Goal: Transaction & Acquisition: Purchase product/service

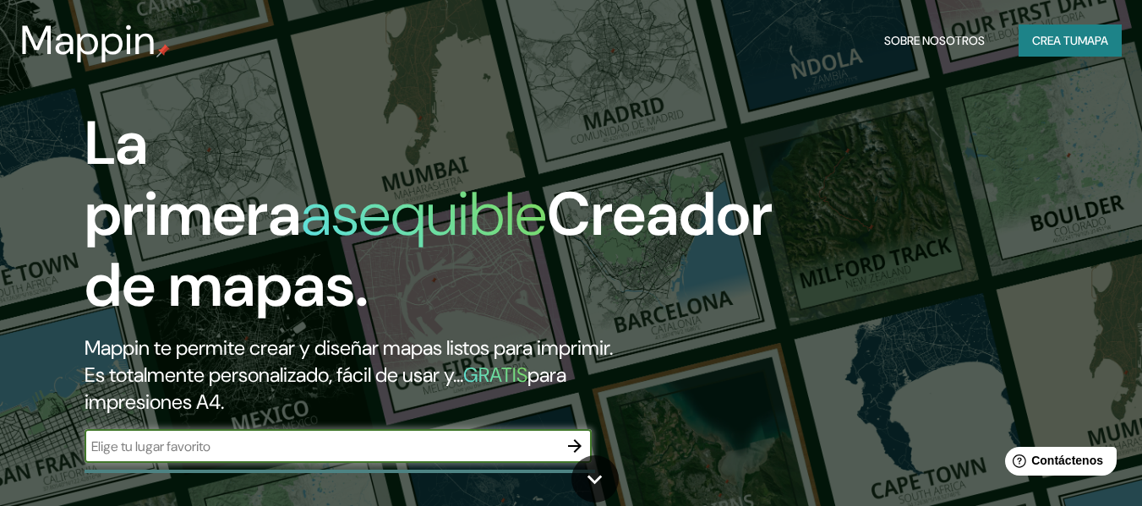
click at [302, 452] on input "text" at bounding box center [321, 446] width 473 height 19
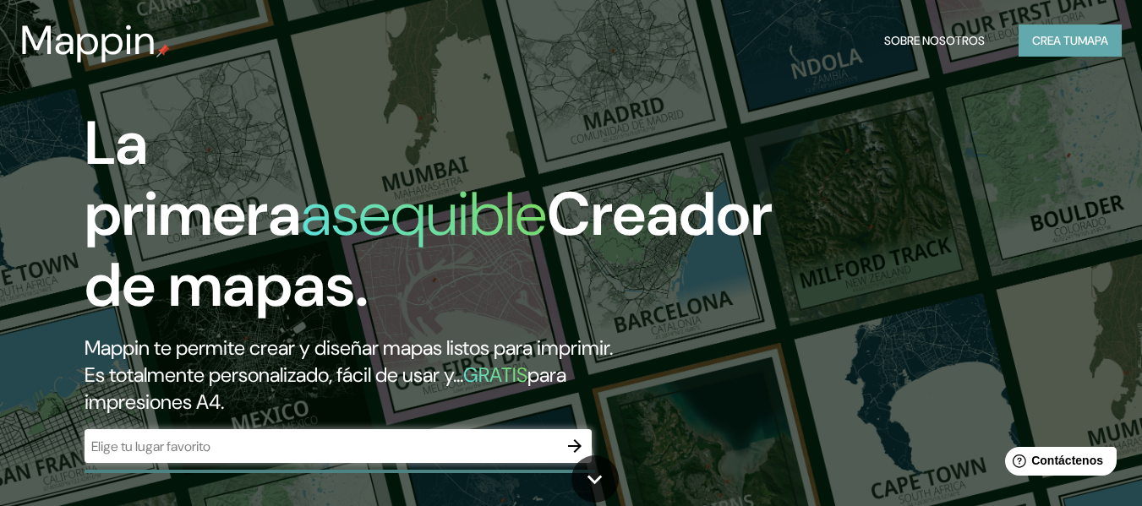
click at [1050, 47] on font "Crea tu" at bounding box center [1055, 40] width 46 height 15
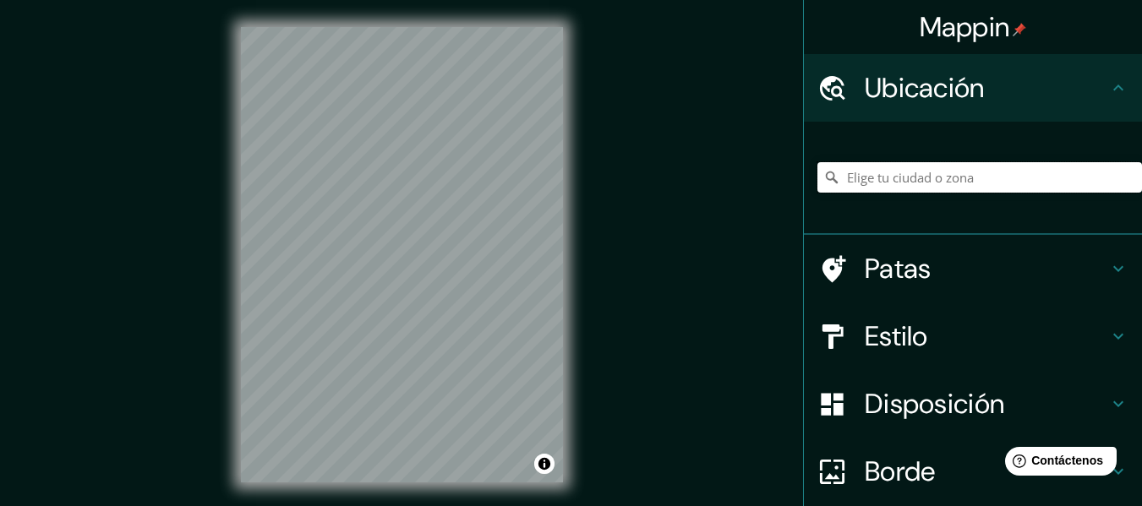
click at [881, 177] on input "Elige tu ciudad o zona" at bounding box center [980, 177] width 325 height 30
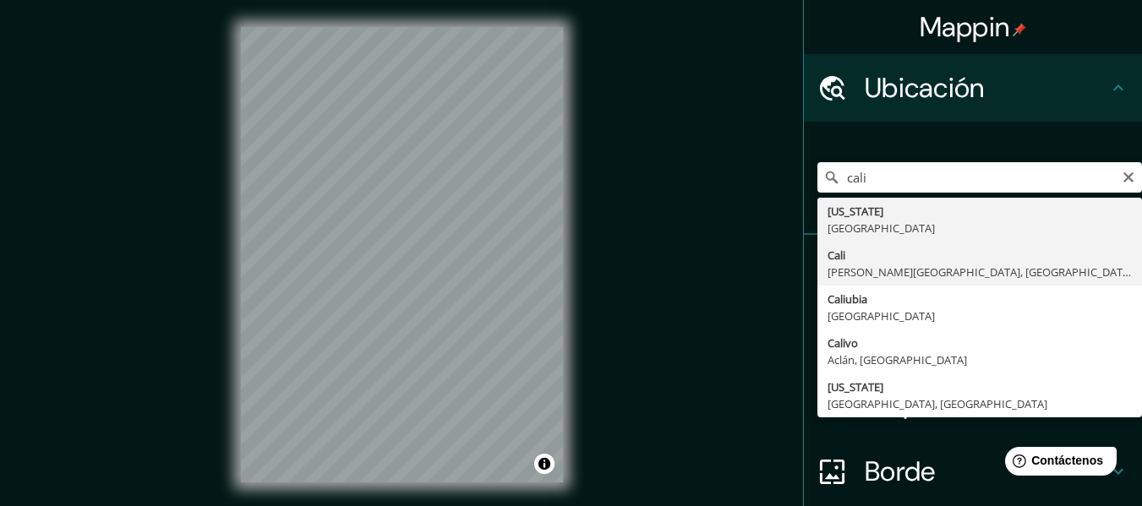
type input "[GEOGRAPHIC_DATA], [PERSON_NAME][GEOGRAPHIC_DATA], [GEOGRAPHIC_DATA]"
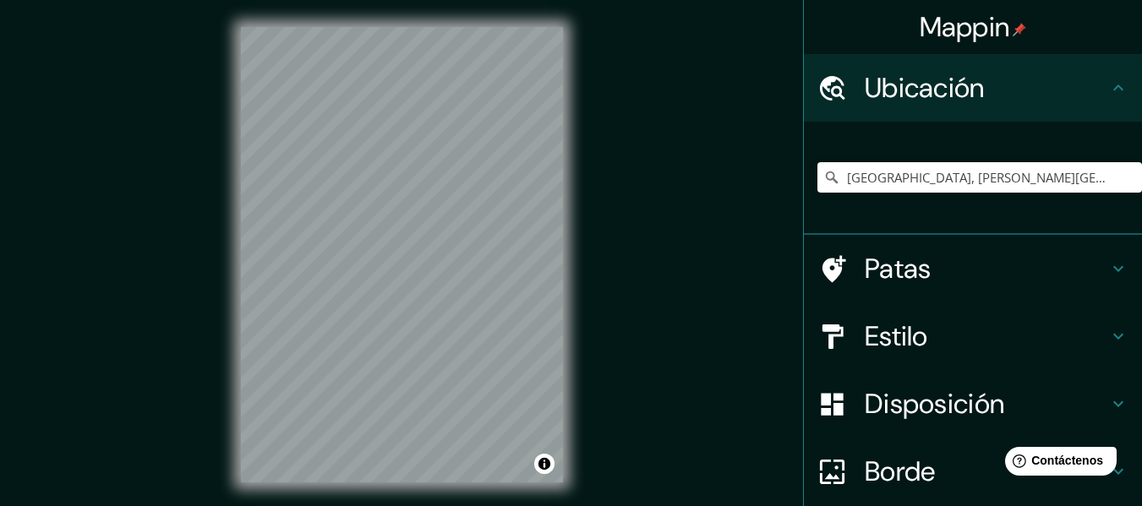
click at [1108, 271] on icon at bounding box center [1118, 269] width 20 height 20
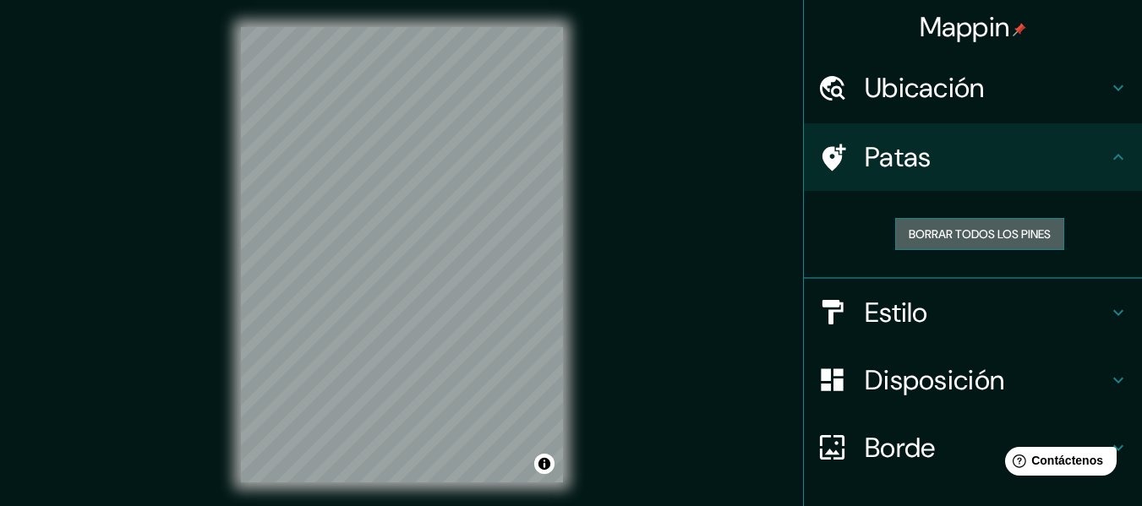
click at [1012, 242] on font "Borrar todos los pines" at bounding box center [980, 234] width 142 height 15
click at [890, 151] on font "Patas" at bounding box center [898, 158] width 67 height 36
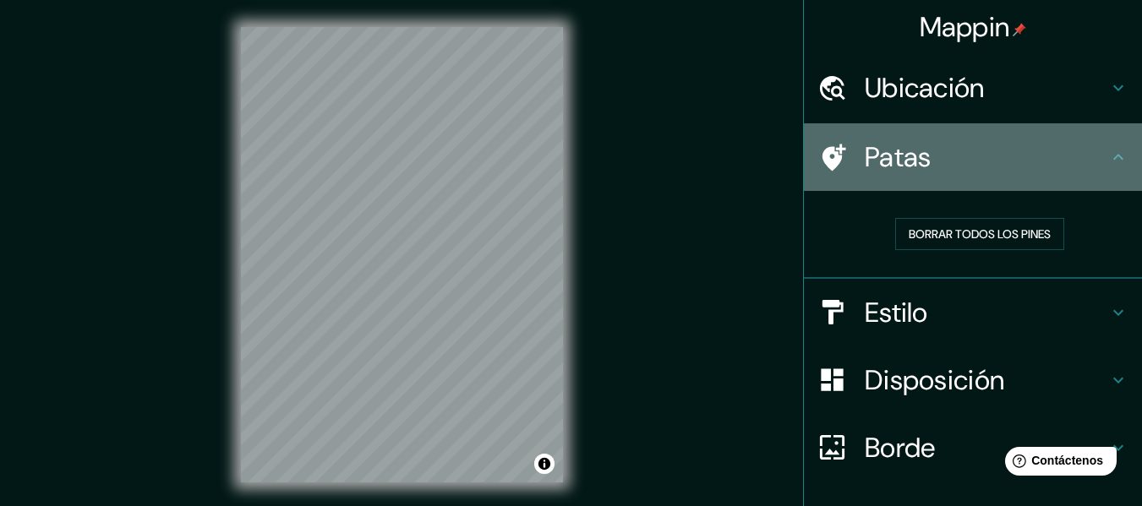
click at [824, 161] on icon at bounding box center [835, 157] width 24 height 27
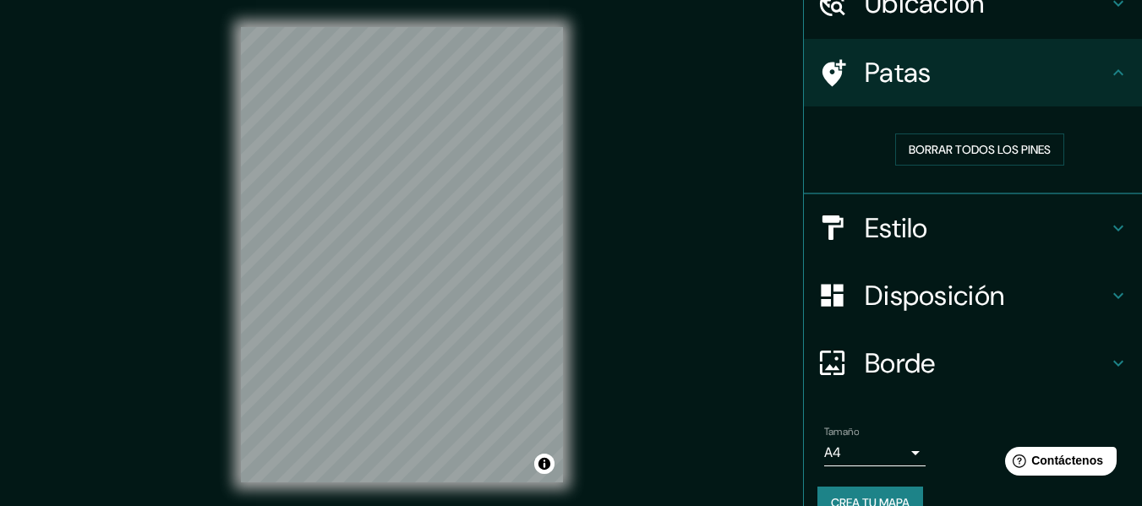
scroll to position [117, 0]
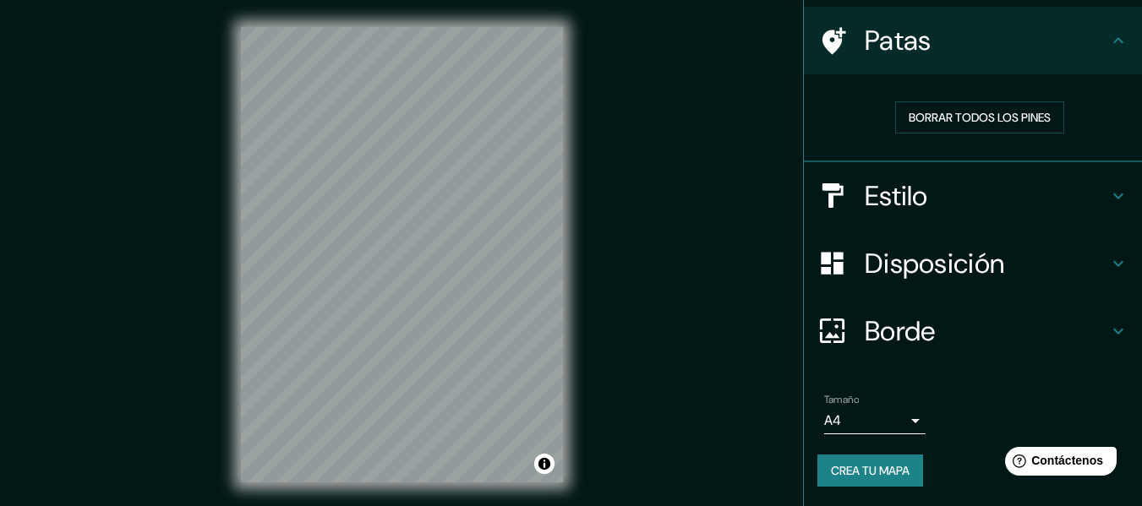
click at [895, 422] on body "Mappin Ubicación Cali, [PERSON_NAME][GEOGRAPHIC_DATA], [GEOGRAPHIC_DATA] Patas …" at bounding box center [571, 253] width 1142 height 506
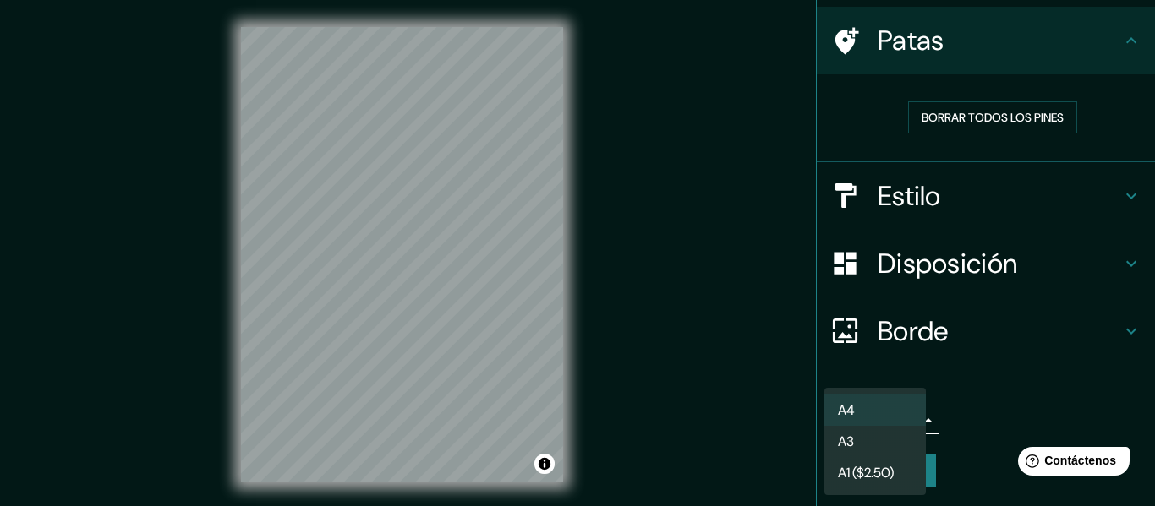
click at [984, 394] on div at bounding box center [577, 253] width 1155 height 506
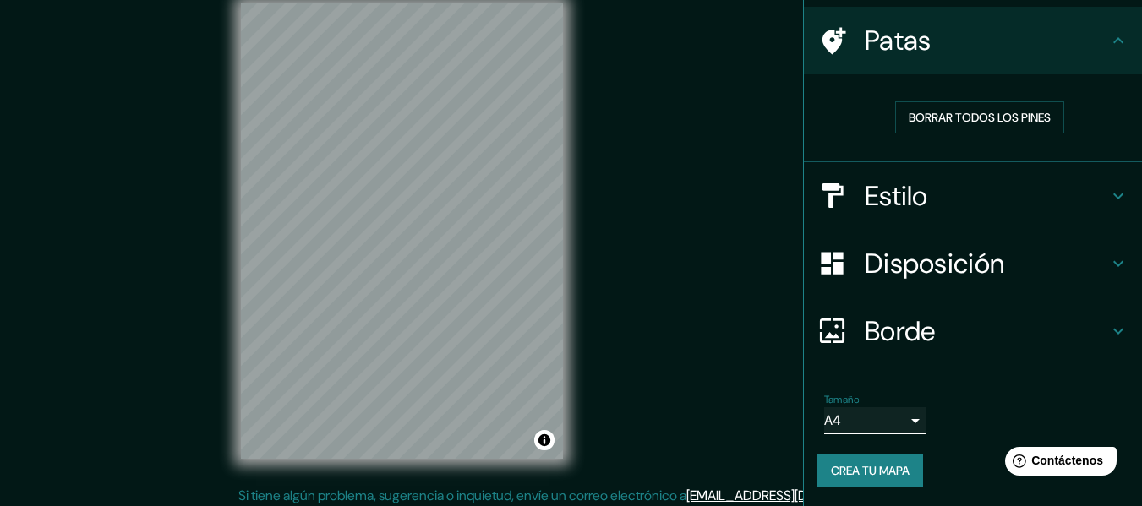
scroll to position [30, 0]
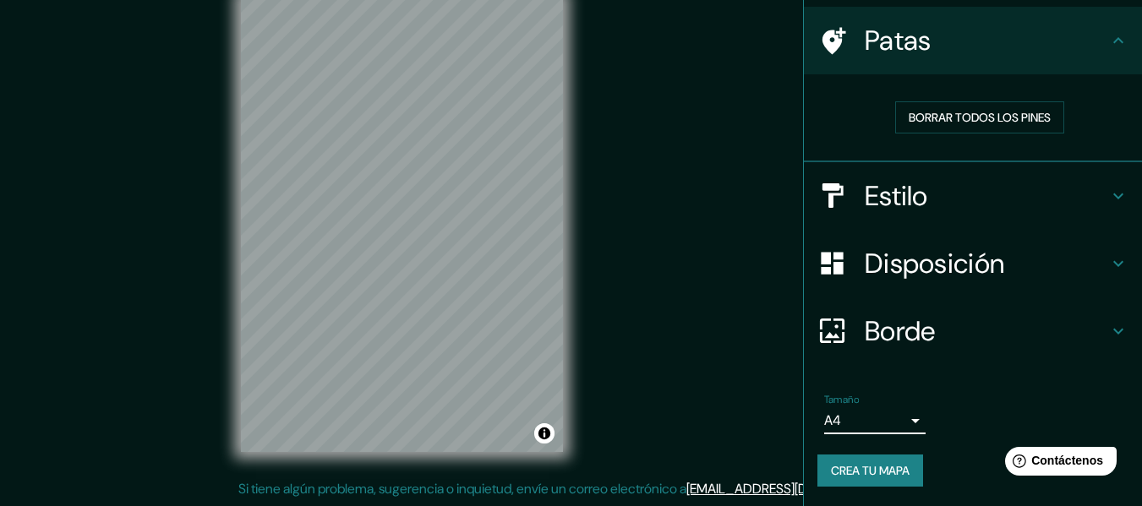
click at [1117, 327] on div "Borde" at bounding box center [973, 332] width 338 height 68
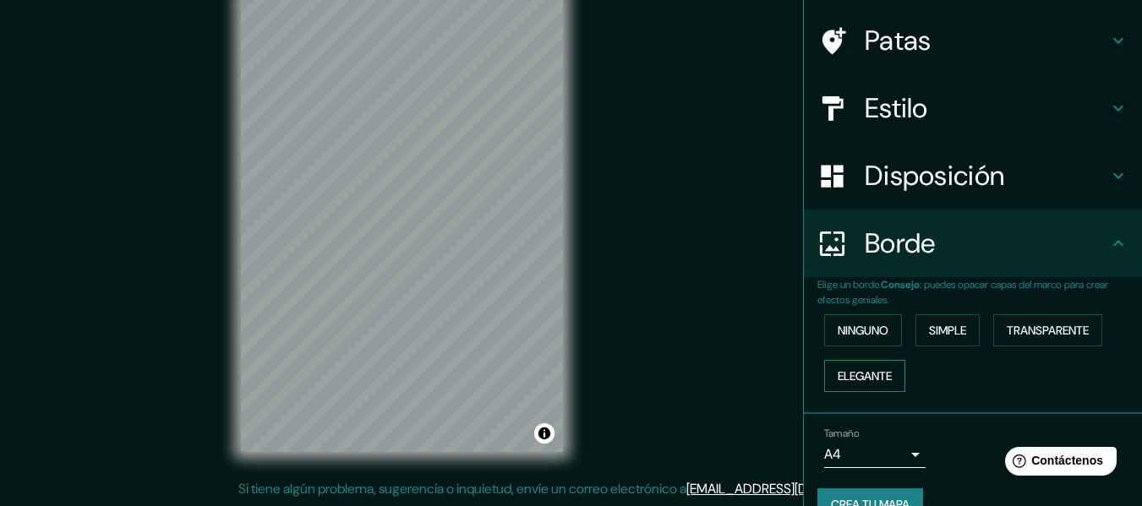
click at [867, 382] on font "Elegante" at bounding box center [865, 376] width 54 height 15
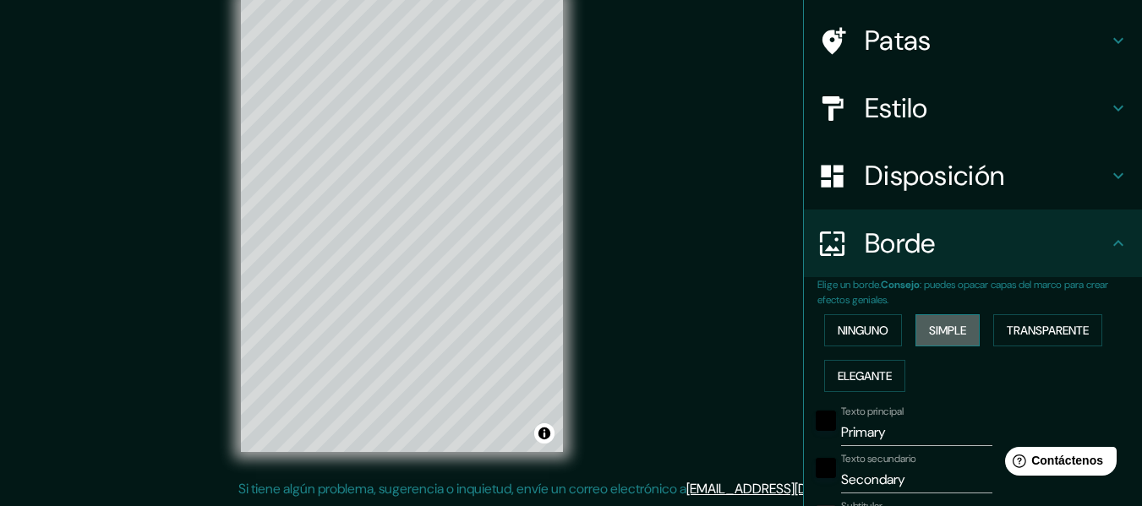
click at [931, 339] on font "Simple" at bounding box center [947, 331] width 37 height 22
click at [861, 334] on font "Ninguno" at bounding box center [863, 330] width 51 height 15
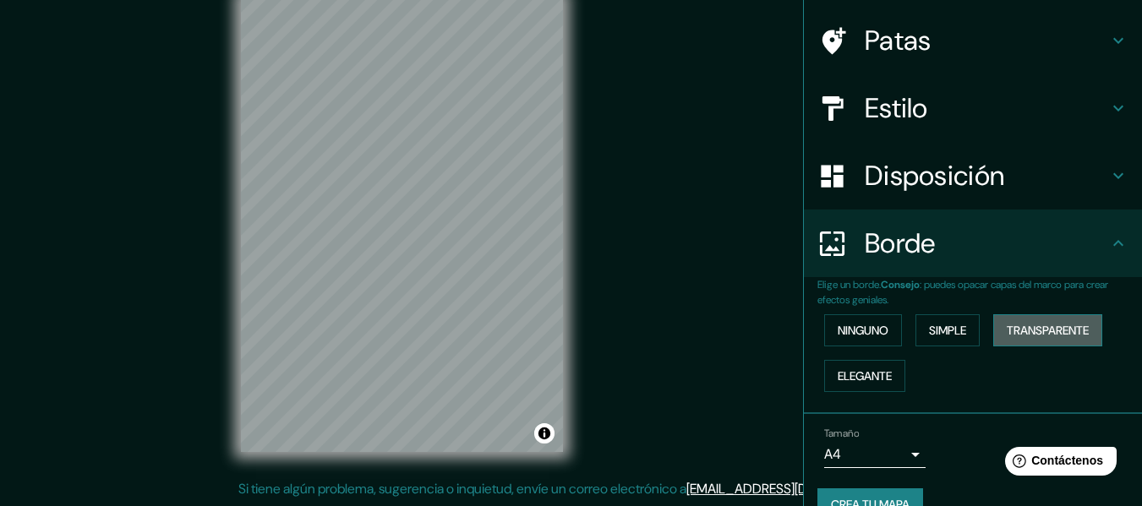
click at [1058, 326] on font "Transparente" at bounding box center [1048, 330] width 82 height 15
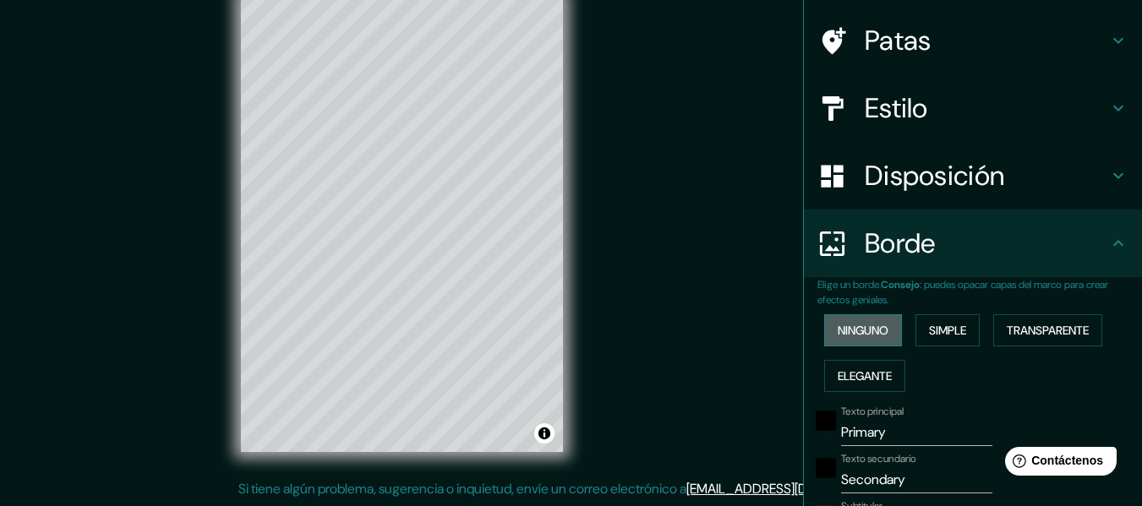
click at [854, 324] on font "Ninguno" at bounding box center [863, 330] width 51 height 15
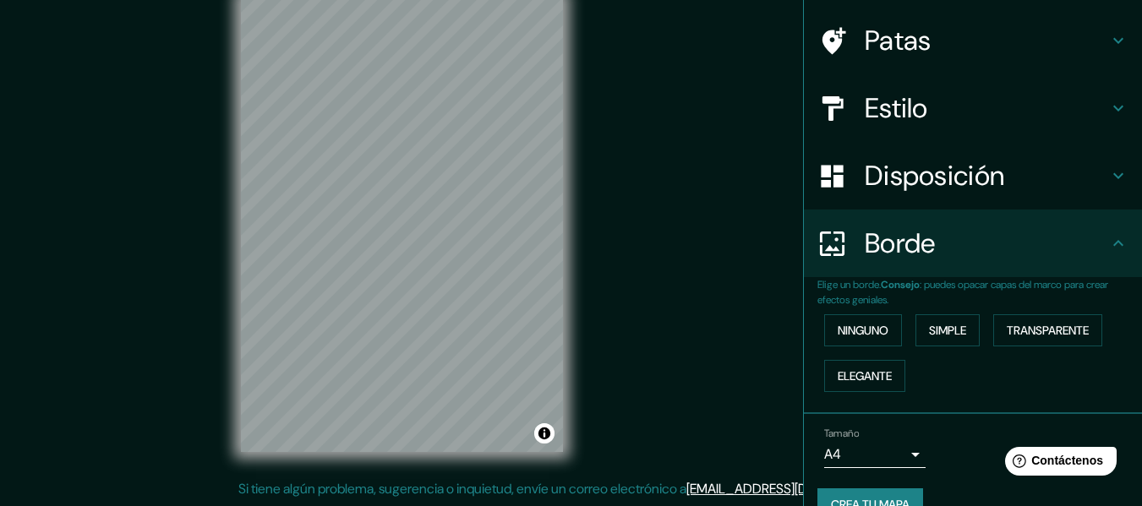
click at [1113, 177] on icon at bounding box center [1118, 176] width 10 height 6
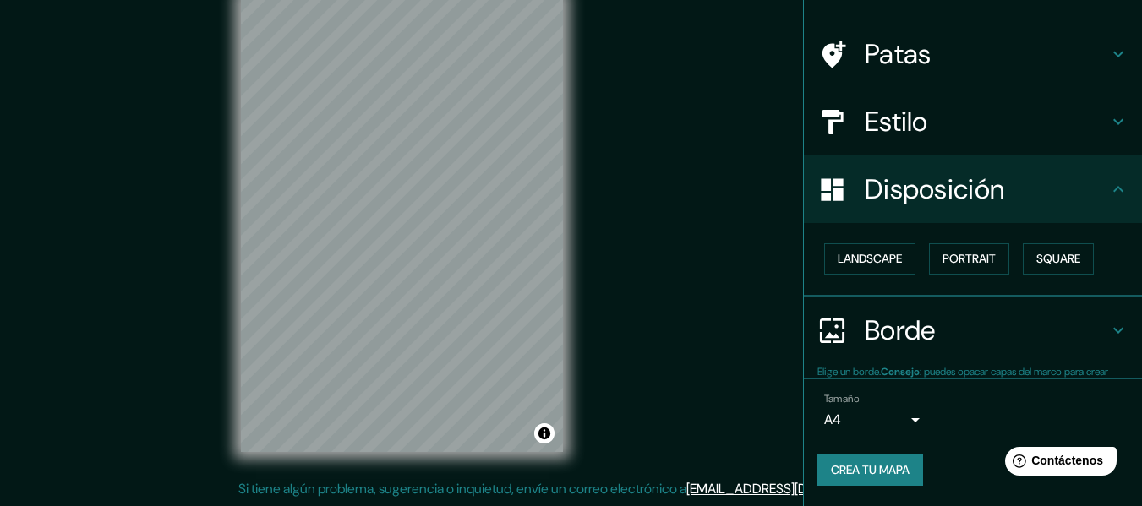
scroll to position [103, 0]
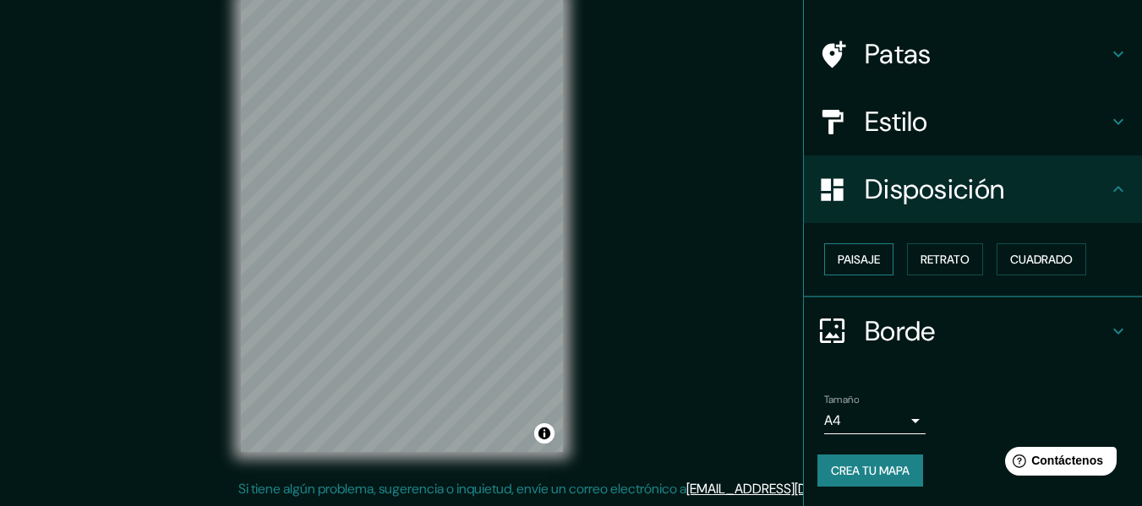
click at [859, 262] on font "Paisaje" at bounding box center [859, 259] width 42 height 15
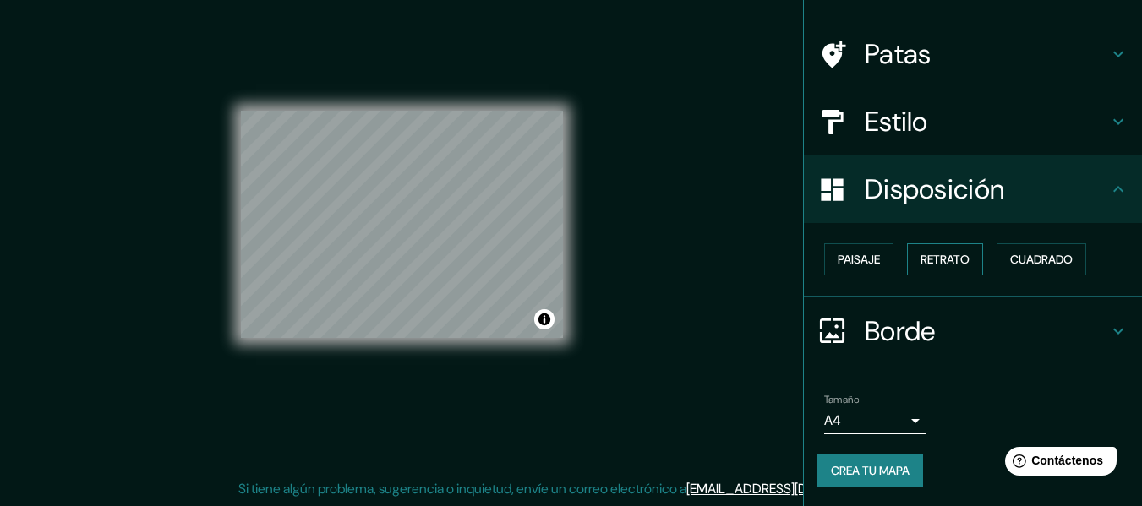
click at [921, 259] on font "Retrato" at bounding box center [945, 259] width 49 height 15
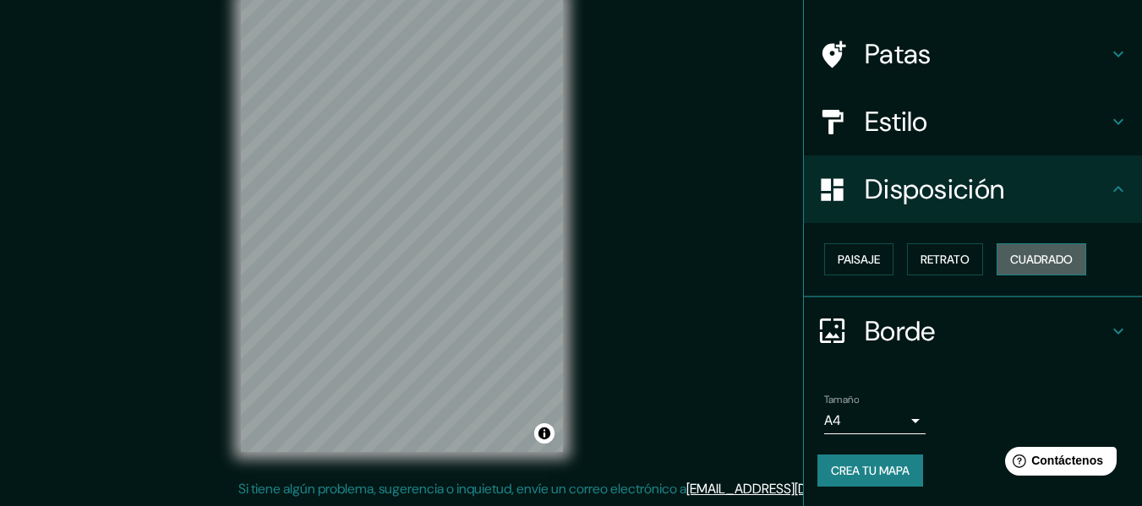
click at [1014, 260] on font "Cuadrado" at bounding box center [1041, 259] width 63 height 15
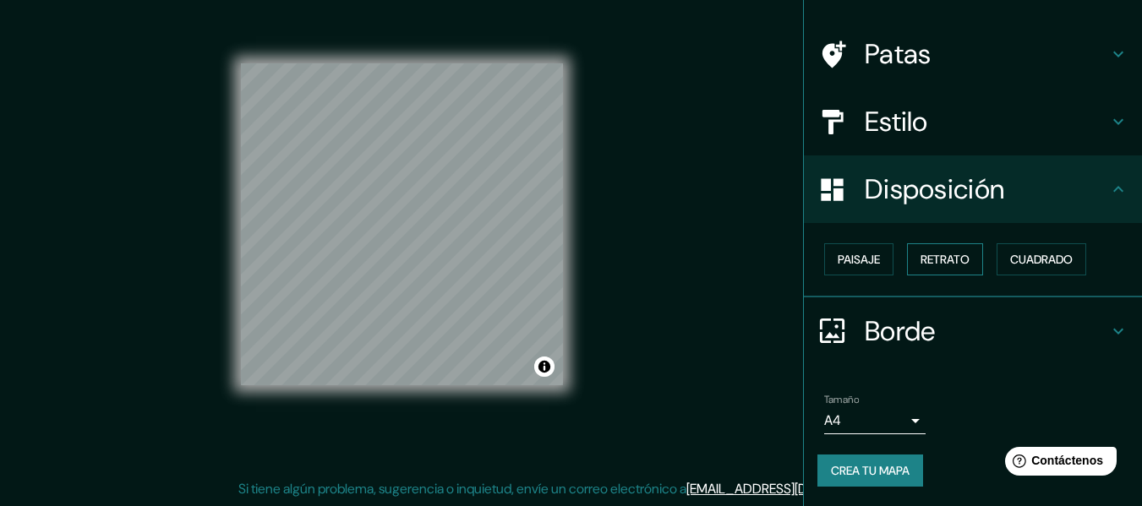
click at [971, 260] on button "Retrato" at bounding box center [945, 259] width 76 height 32
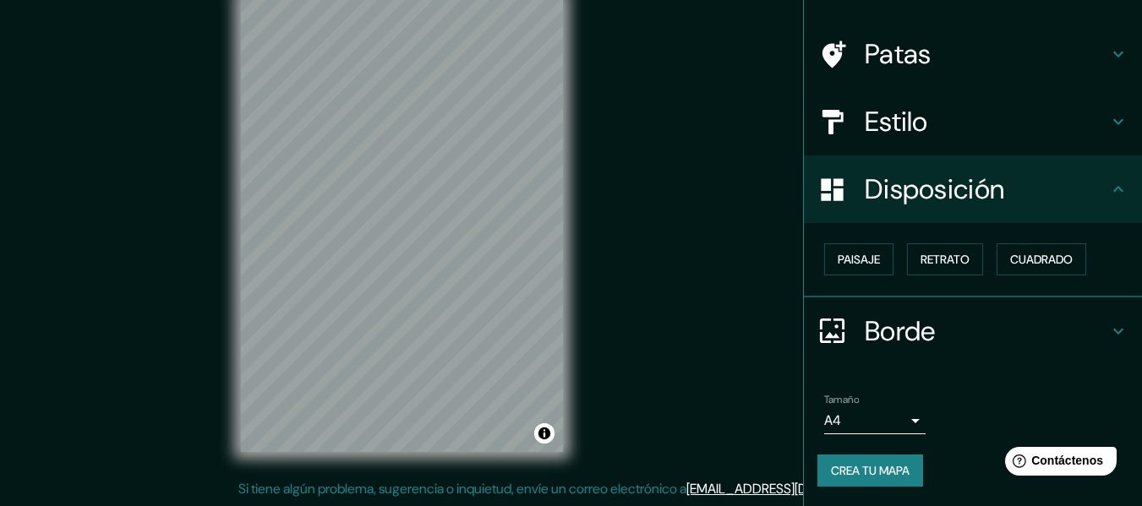
click at [1089, 123] on h4 "Estilo" at bounding box center [986, 122] width 243 height 34
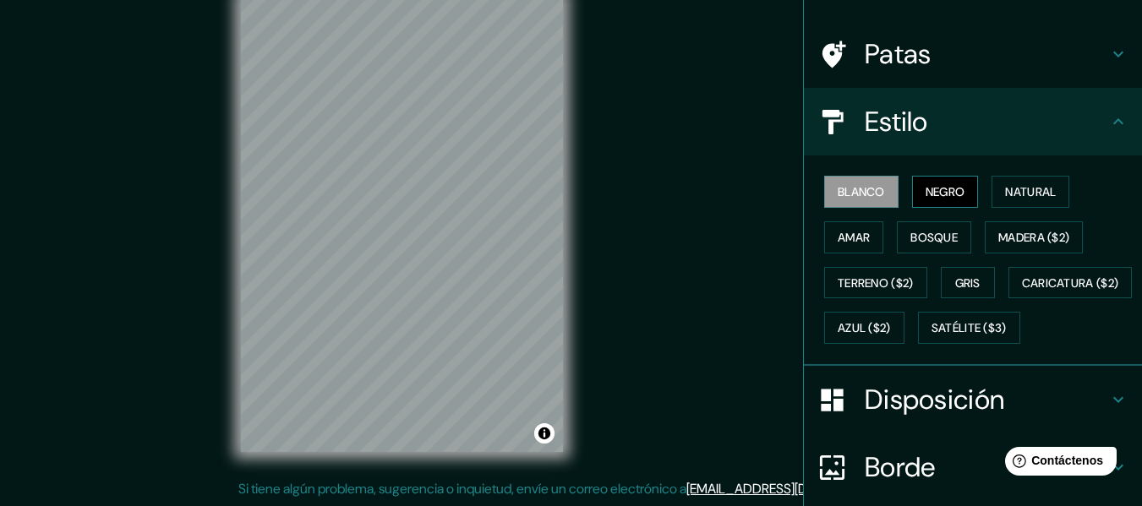
click at [926, 198] on font "Negro" at bounding box center [946, 191] width 40 height 15
click at [1026, 193] on font "Natural" at bounding box center [1030, 191] width 51 height 15
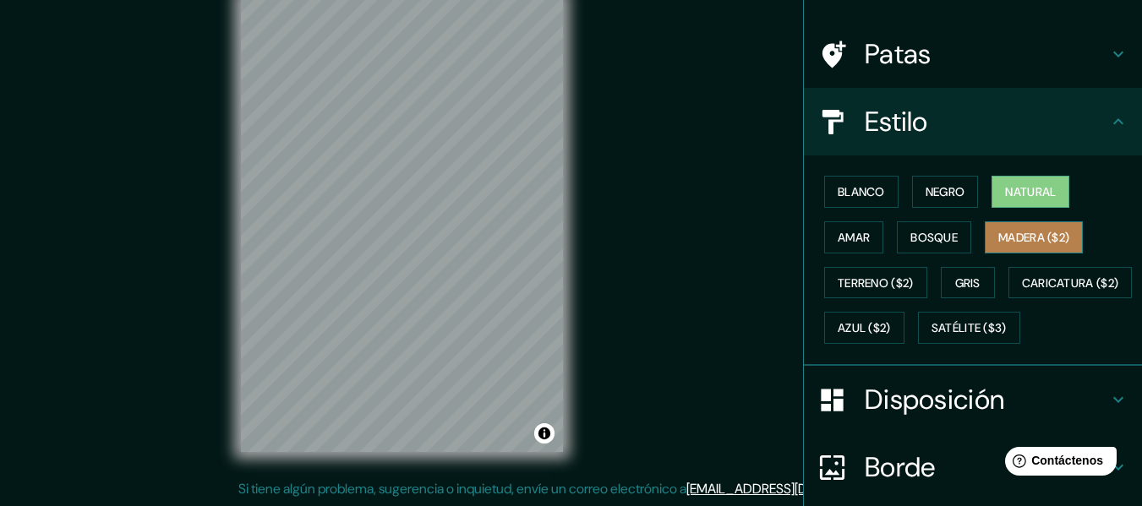
click at [1025, 242] on font "Madera ($2)" at bounding box center [1034, 237] width 71 height 15
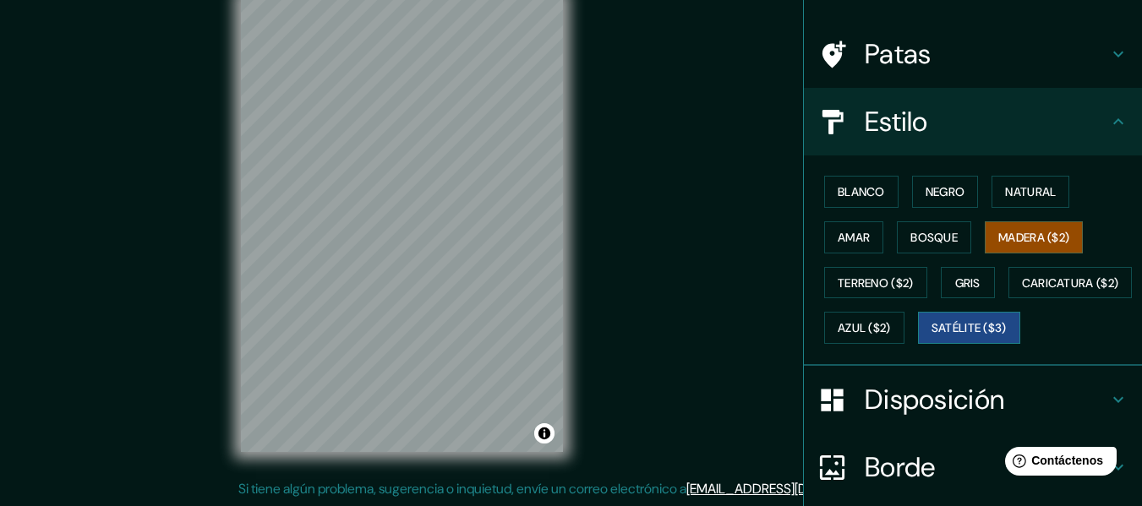
click at [932, 336] on font "Satélite ($3)" at bounding box center [969, 328] width 75 height 15
click at [1053, 53] on h4 "Patas" at bounding box center [986, 54] width 243 height 34
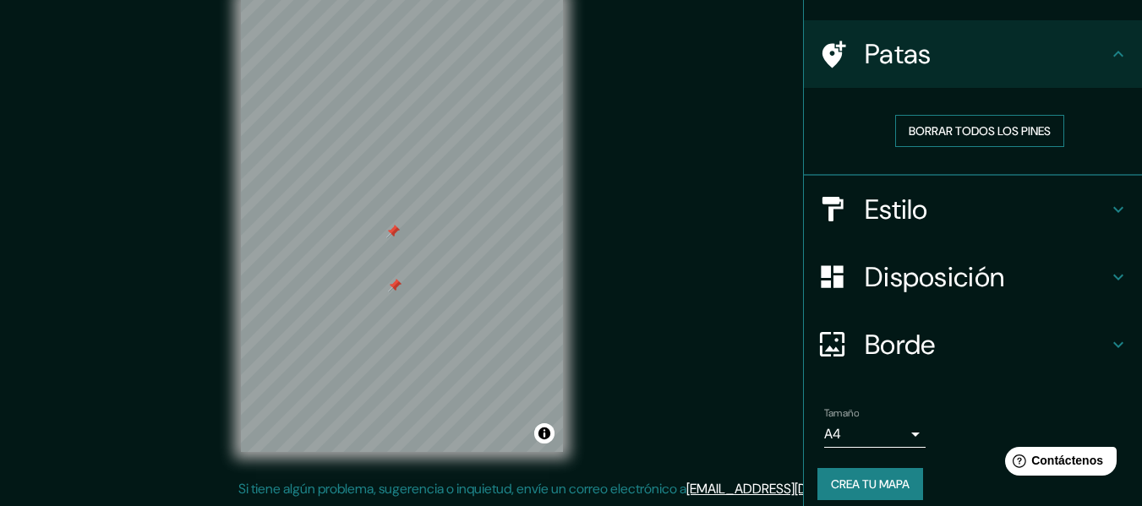
click at [984, 129] on font "Borrar todos los pines" at bounding box center [980, 130] width 142 height 15
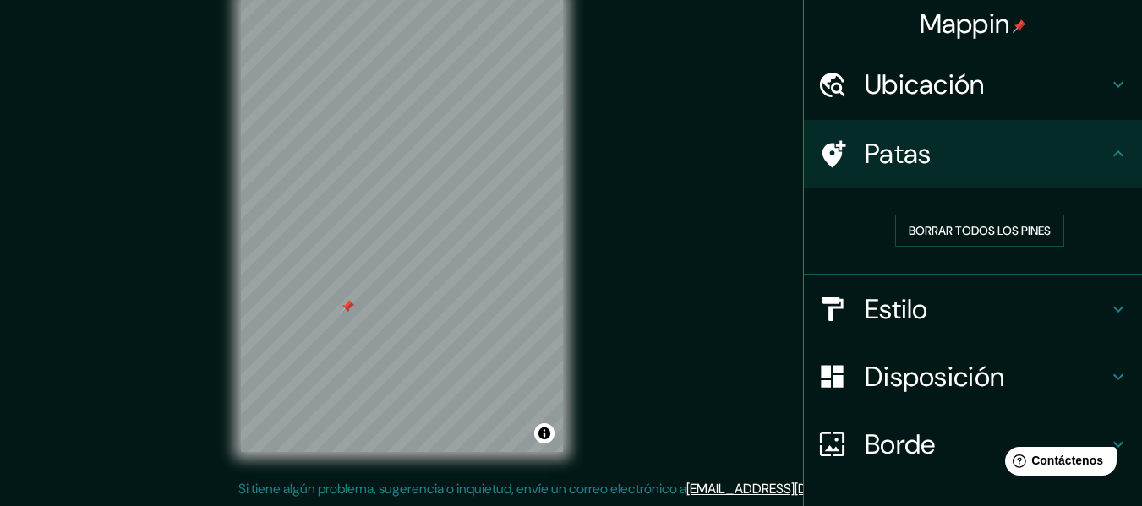
scroll to position [0, 0]
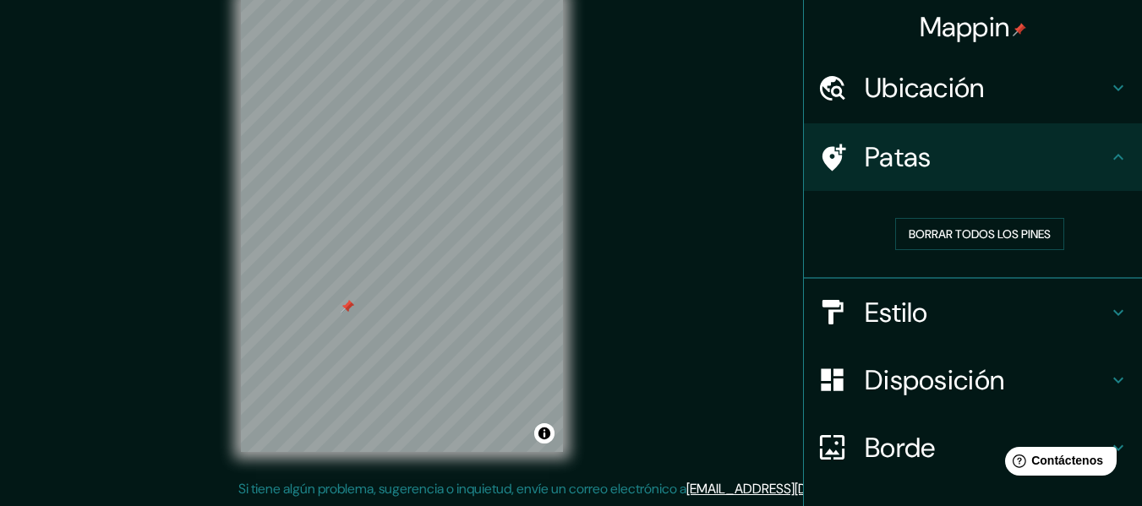
click at [1113, 86] on icon at bounding box center [1118, 88] width 10 height 6
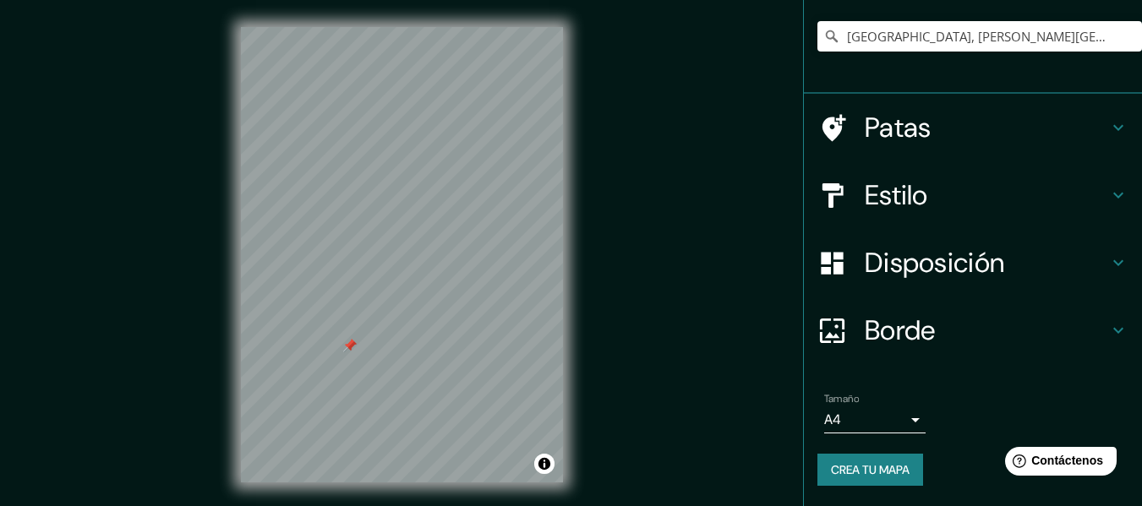
click at [1070, 332] on h4 "Borde" at bounding box center [986, 331] width 243 height 34
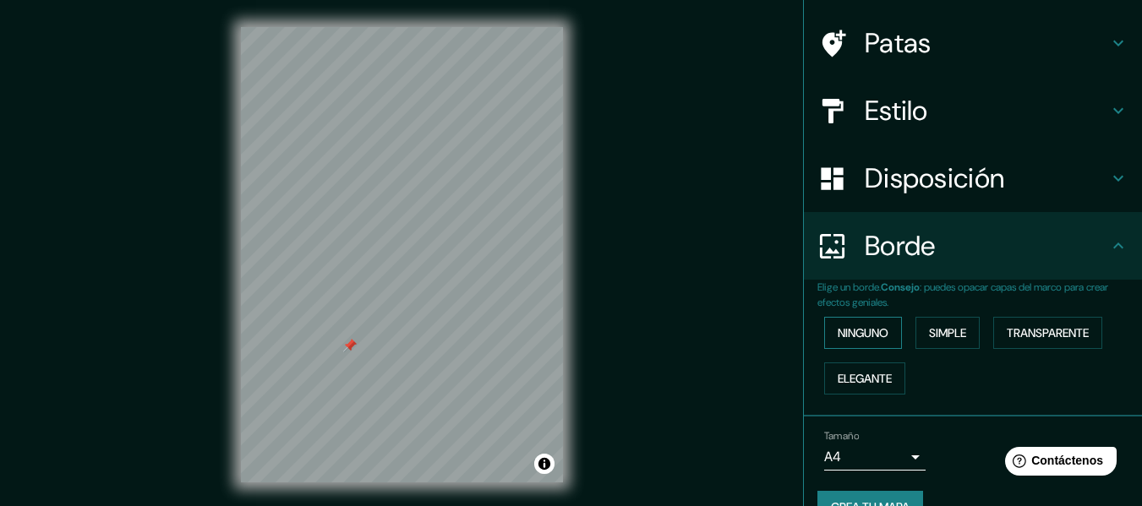
click at [866, 336] on font "Ninguno" at bounding box center [863, 333] width 51 height 15
click at [846, 333] on font "Ninguno" at bounding box center [863, 333] width 51 height 15
click at [918, 341] on button "Simple" at bounding box center [948, 333] width 64 height 32
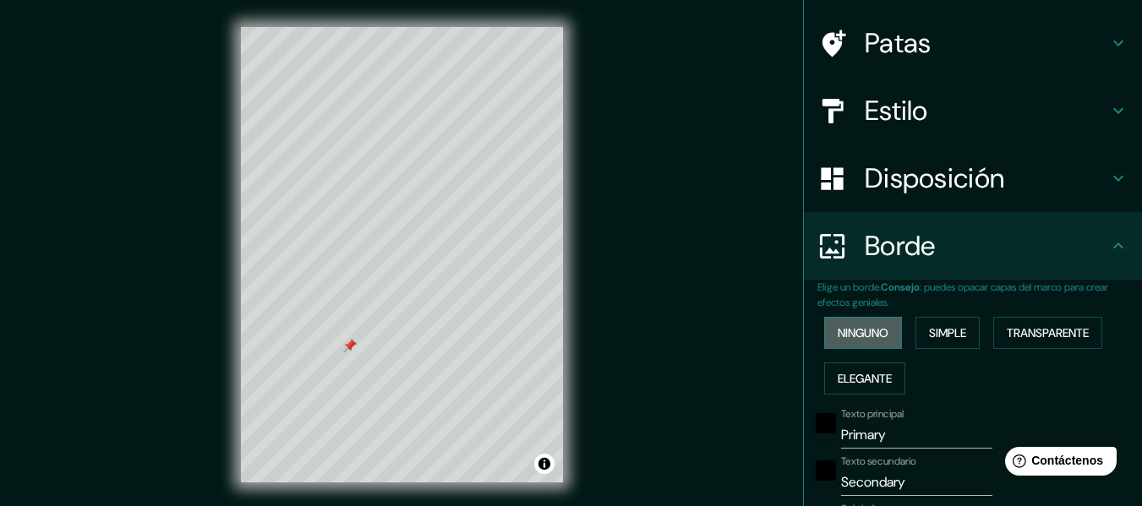
click at [874, 336] on font "Ninguno" at bounding box center [863, 333] width 51 height 15
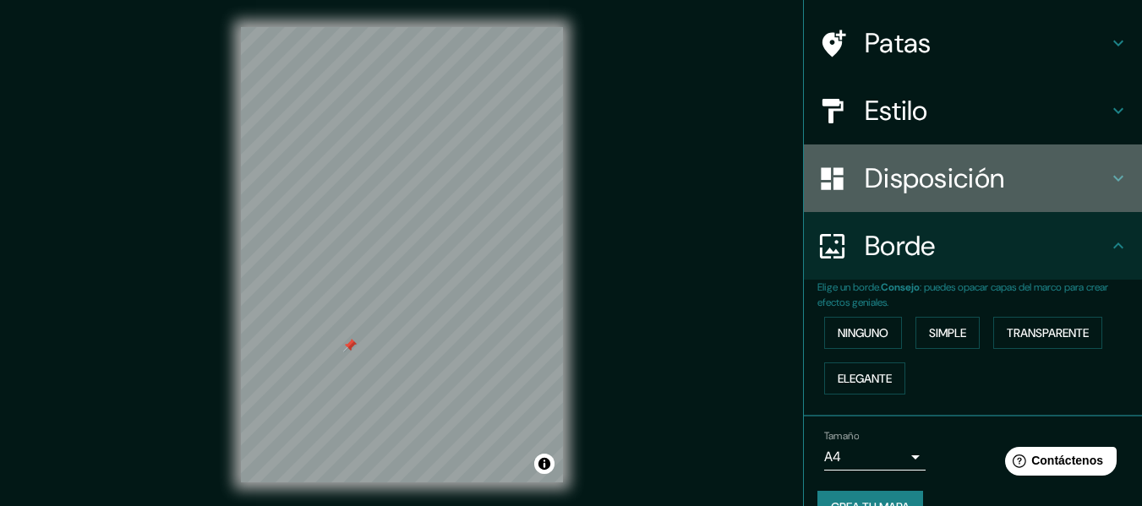
click at [1071, 193] on h4 "Disposición" at bounding box center [986, 178] width 243 height 34
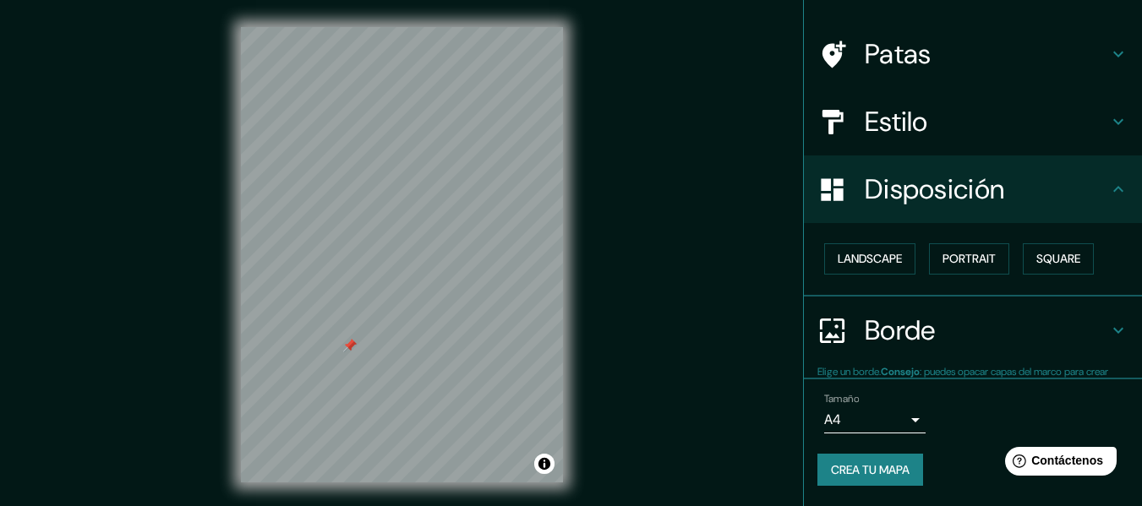
scroll to position [103, 0]
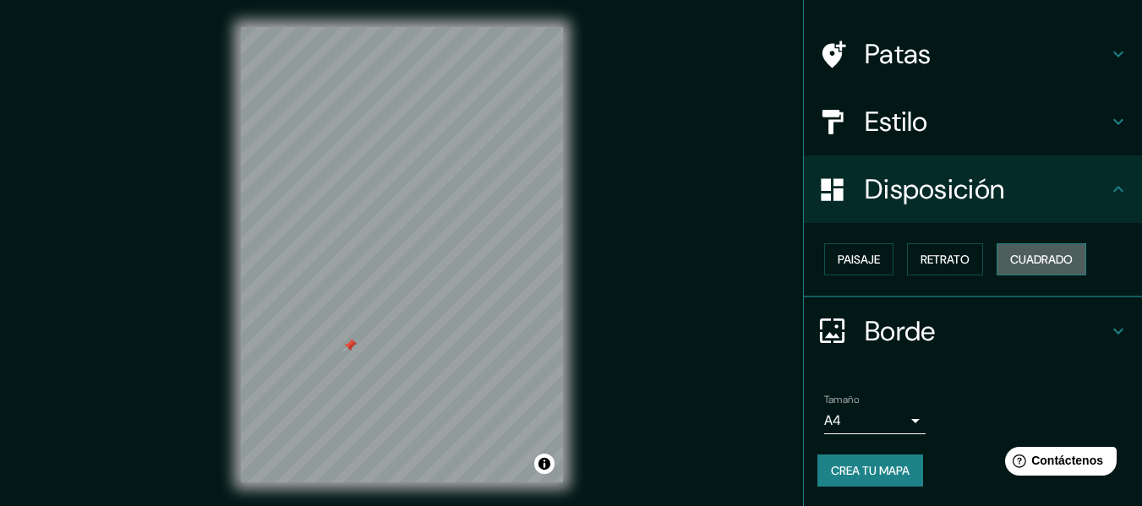
click at [997, 261] on button "Cuadrado" at bounding box center [1042, 259] width 90 height 32
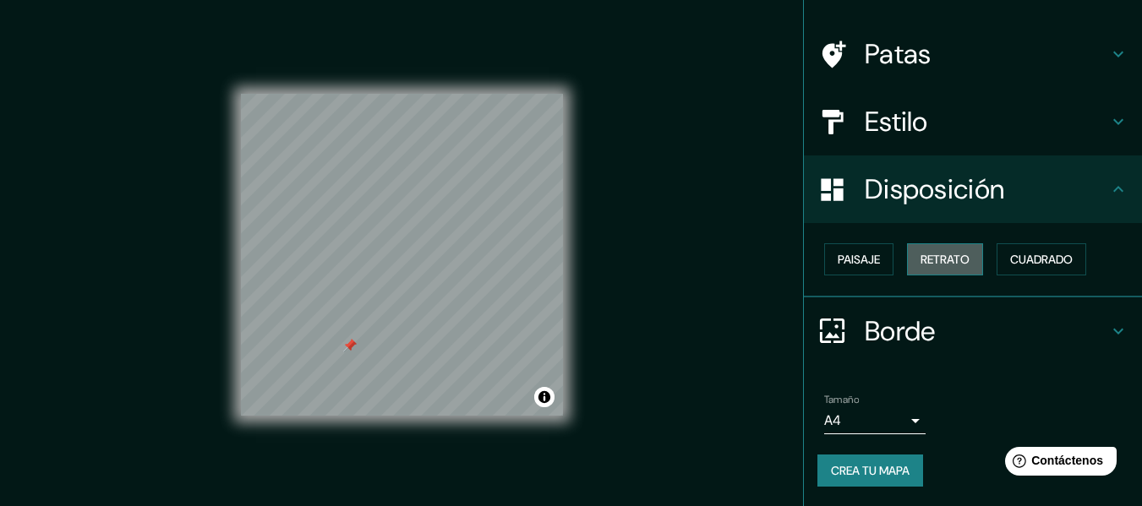
click at [927, 264] on font "Retrato" at bounding box center [945, 259] width 49 height 15
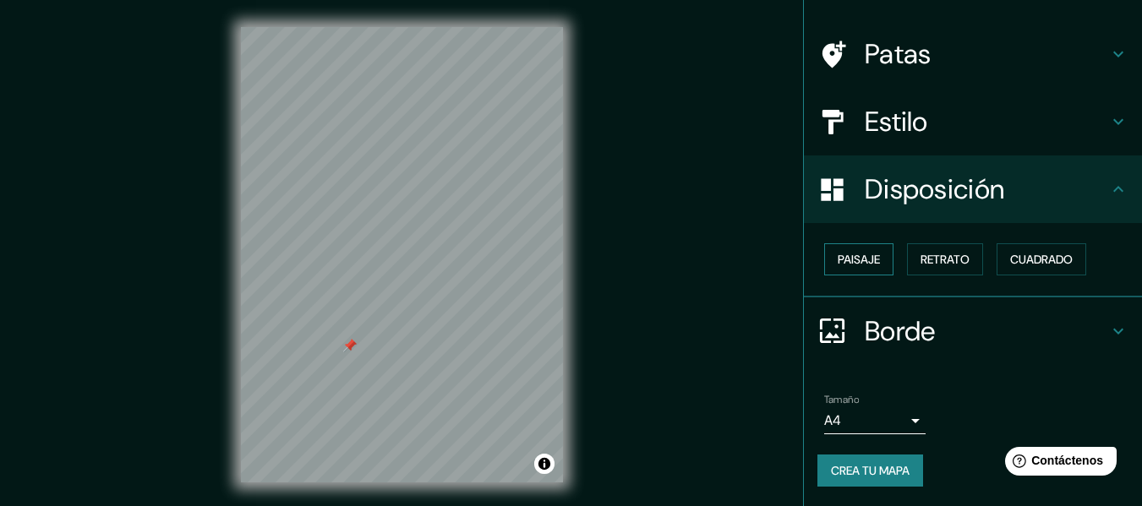
click at [863, 266] on font "Paisaje" at bounding box center [859, 259] width 42 height 15
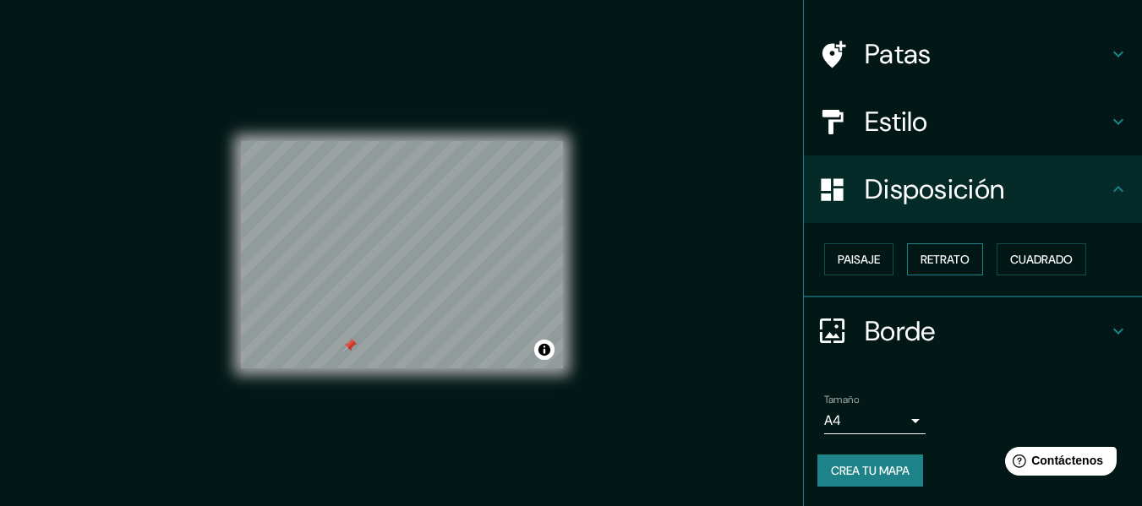
click at [940, 266] on font "Retrato" at bounding box center [945, 259] width 49 height 15
